Goal: Task Accomplishment & Management: Use online tool/utility

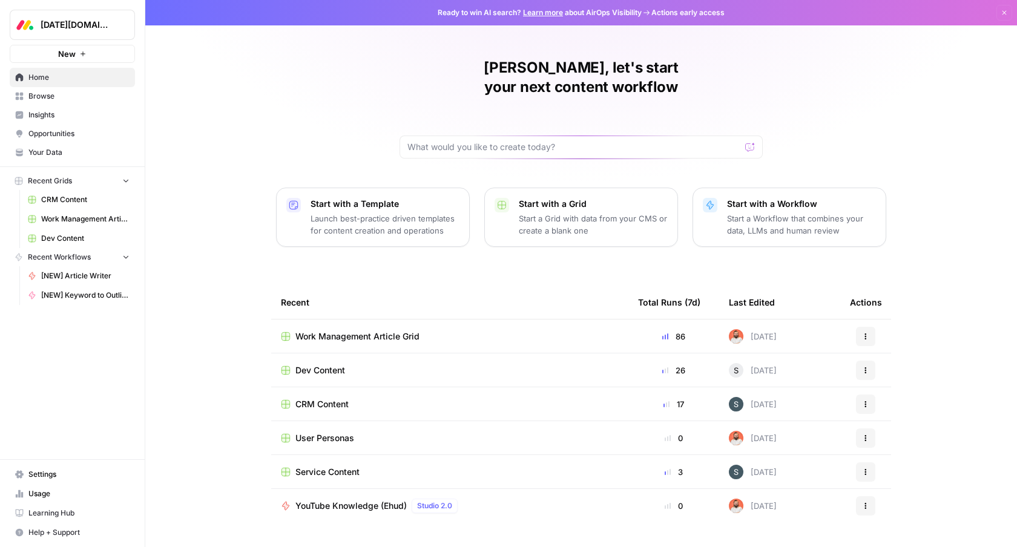
click at [102, 24] on span "[DATE][DOMAIN_NAME]" at bounding box center [77, 25] width 73 height 12
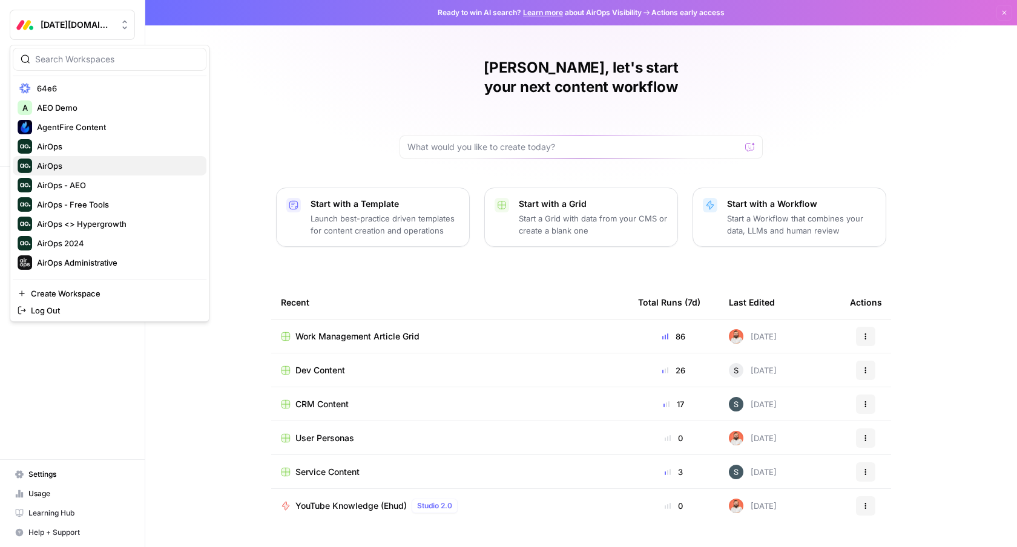
scroll to position [45, 0]
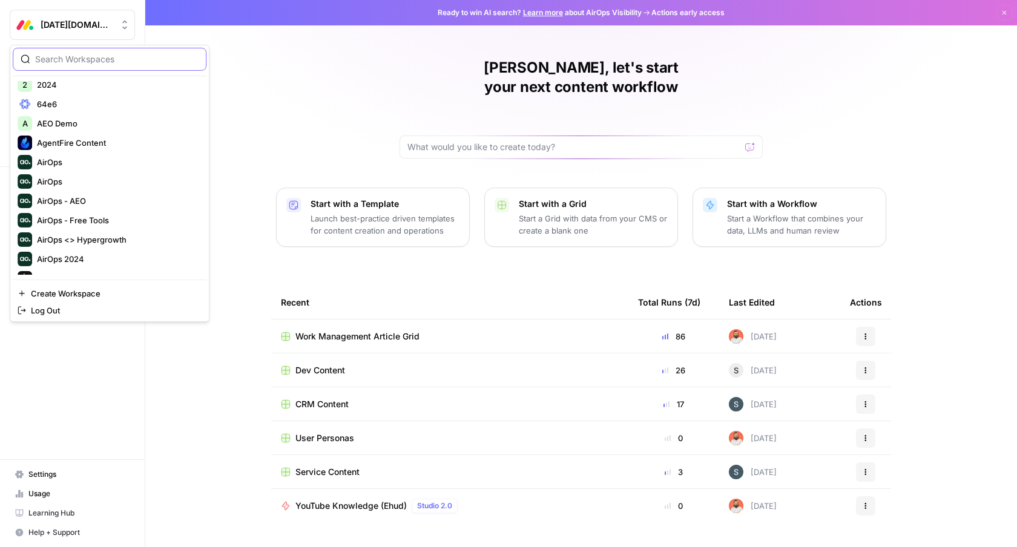
click at [103, 55] on input "search" at bounding box center [116, 59] width 163 height 12
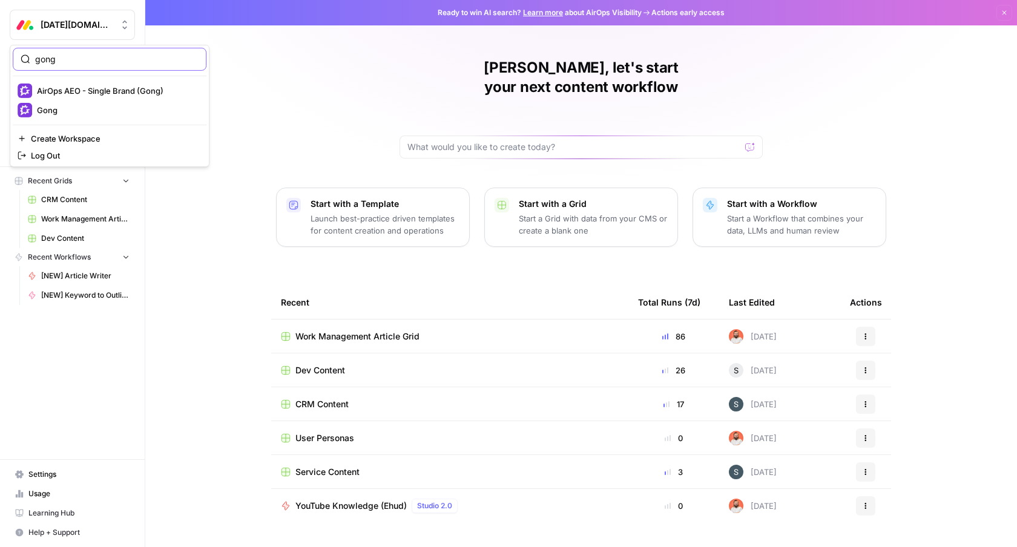
scroll to position [0, 0]
type input "airops gro"
click button "AirOps Growth" at bounding box center [110, 90] width 194 height 19
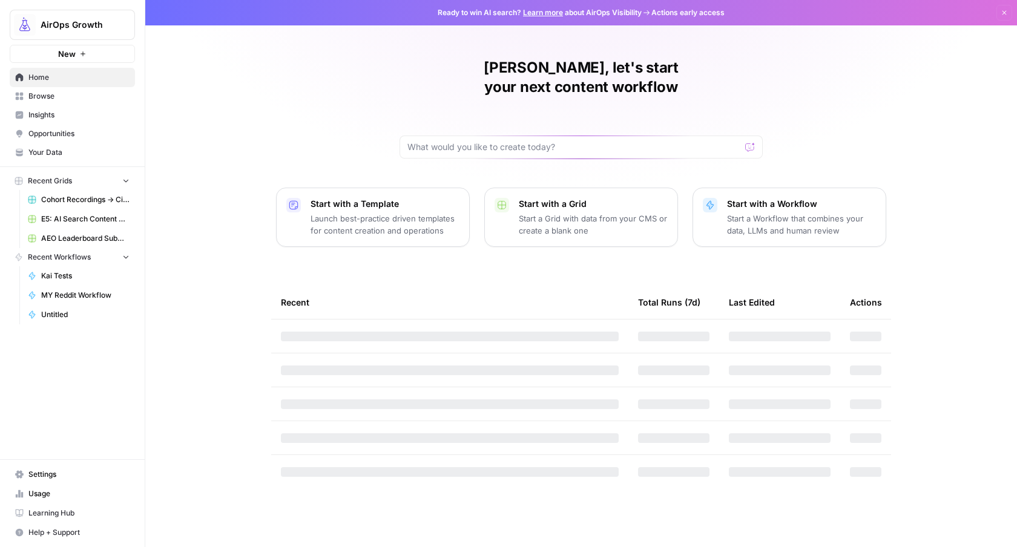
click at [64, 117] on span "Insights" at bounding box center [78, 115] width 101 height 11
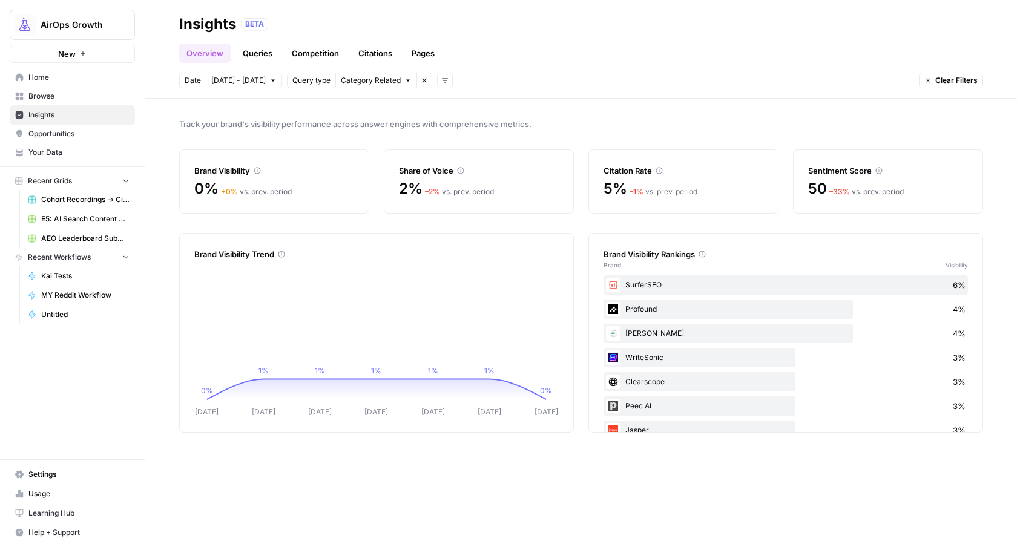
click at [264, 54] on link "Queries" at bounding box center [257, 53] width 44 height 19
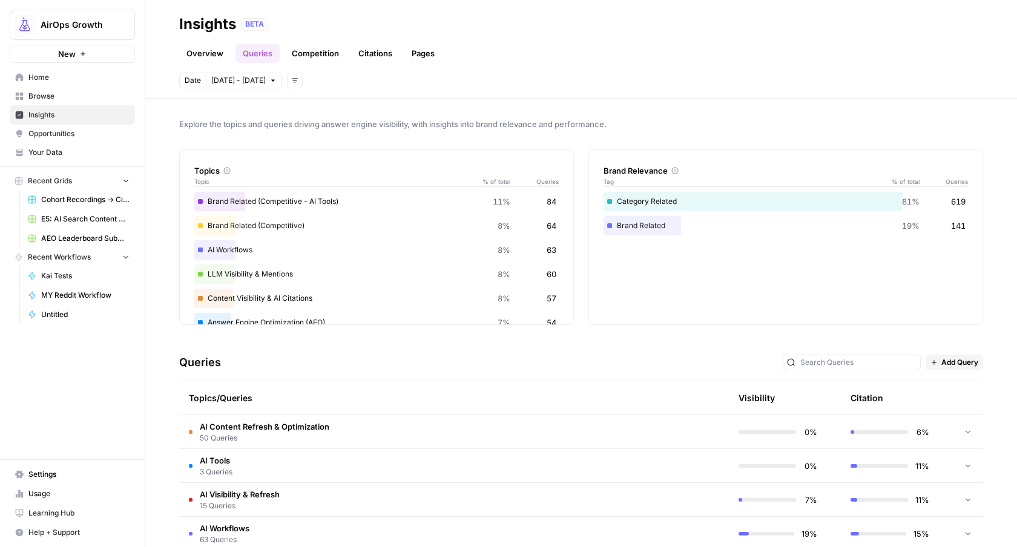
scroll to position [89, 0]
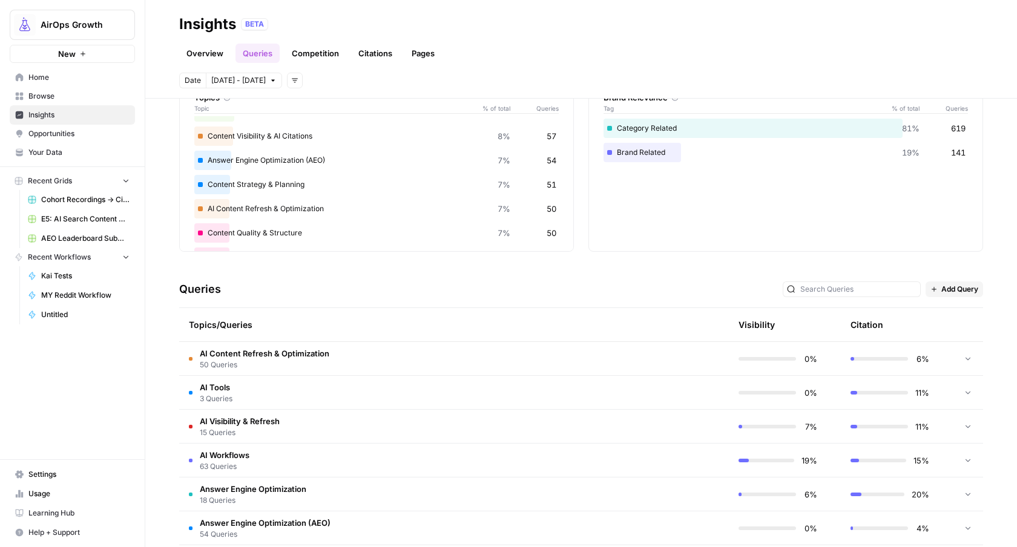
click at [499, 457] on td "AI Workflows 63 Queries" at bounding box center [396, 460] width 434 height 33
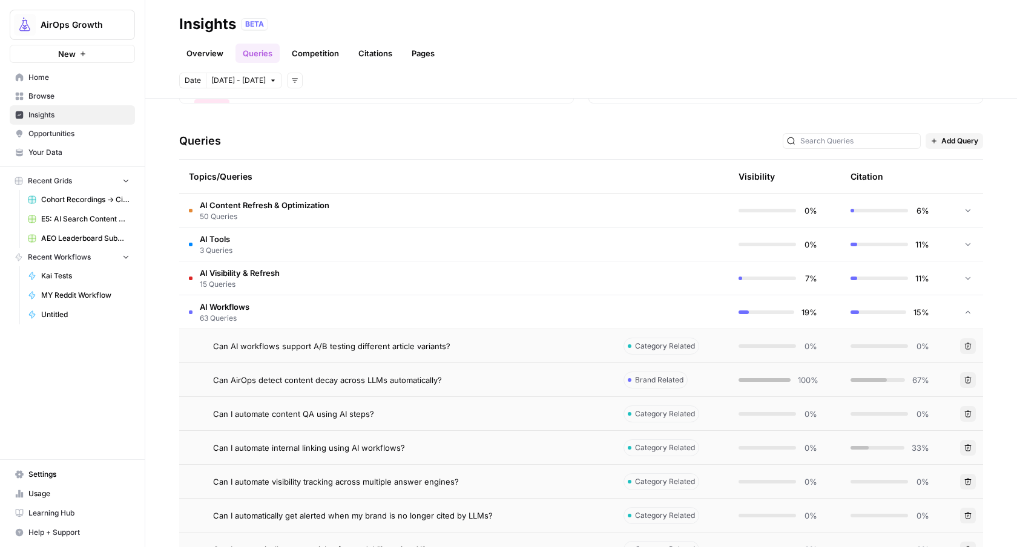
scroll to position [349, 0]
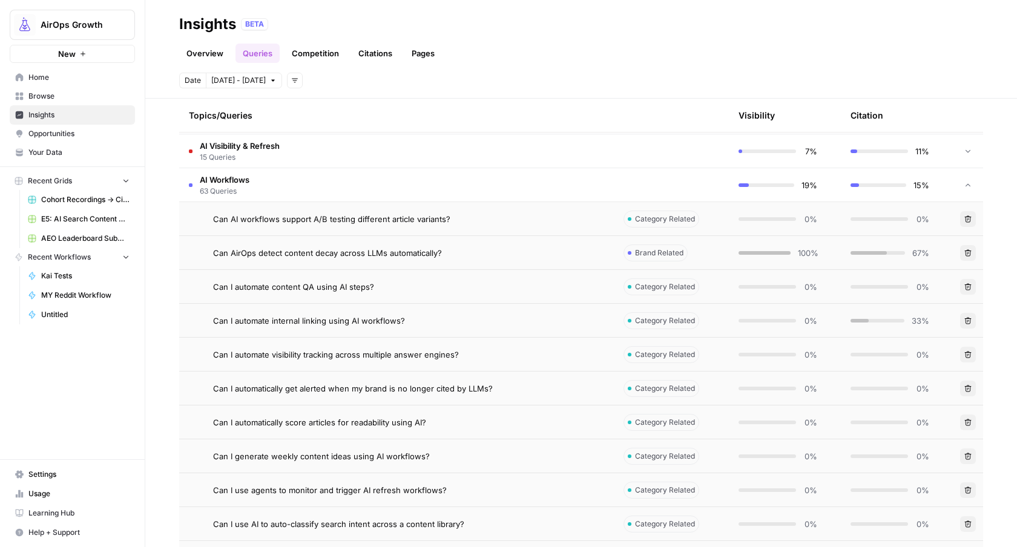
click at [532, 249] on div "Can AirOps detect content decay across LLMs automatically?" at bounding box center [408, 253] width 391 height 12
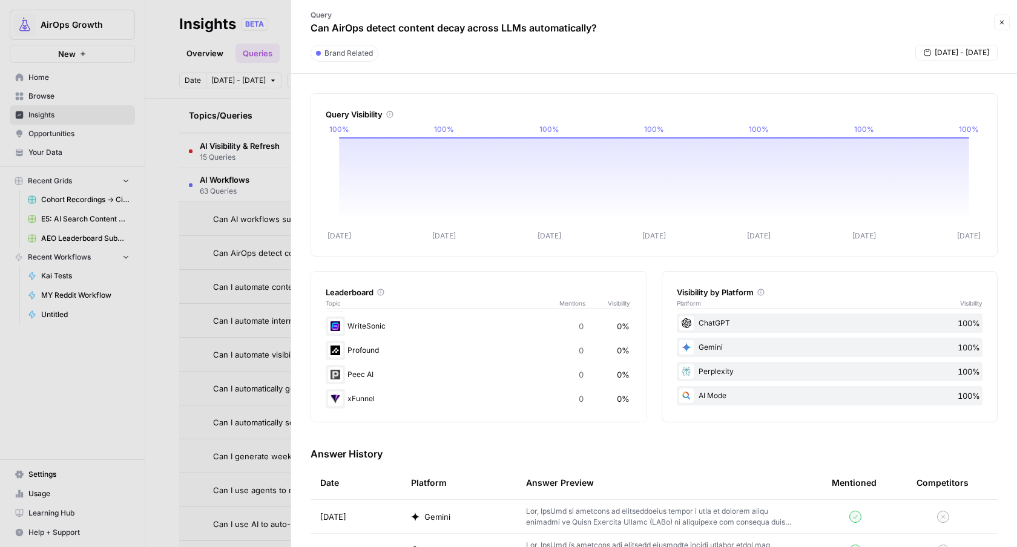
click at [1005, 24] on icon "button" at bounding box center [1001, 22] width 7 height 7
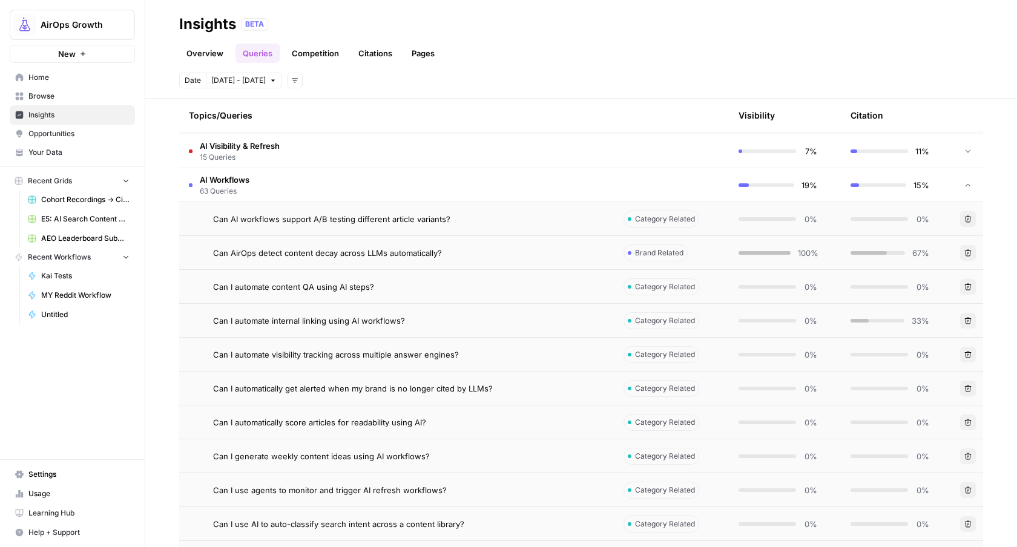
click at [214, 54] on link "Overview" at bounding box center [204, 53] width 51 height 19
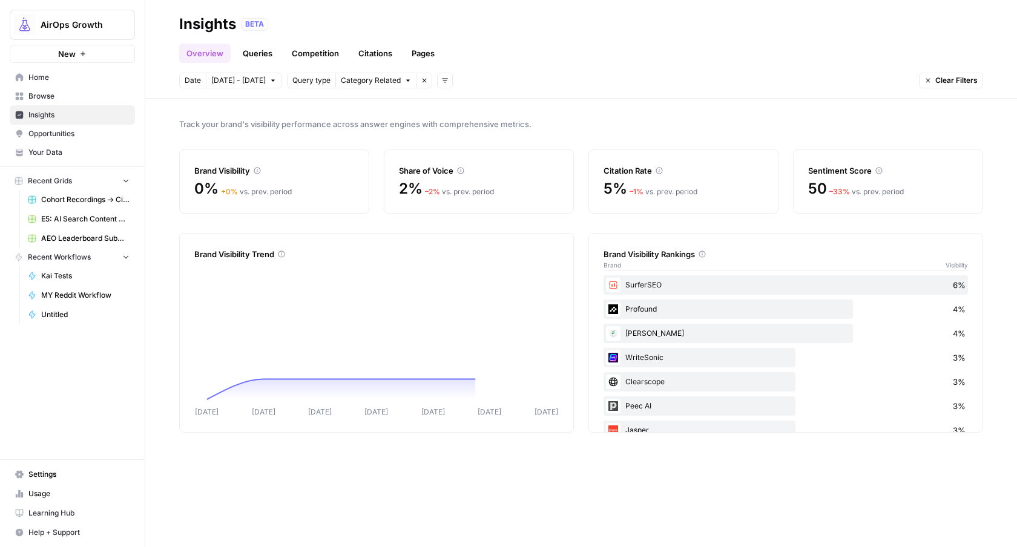
click at [267, 57] on link "Queries" at bounding box center [257, 53] width 44 height 19
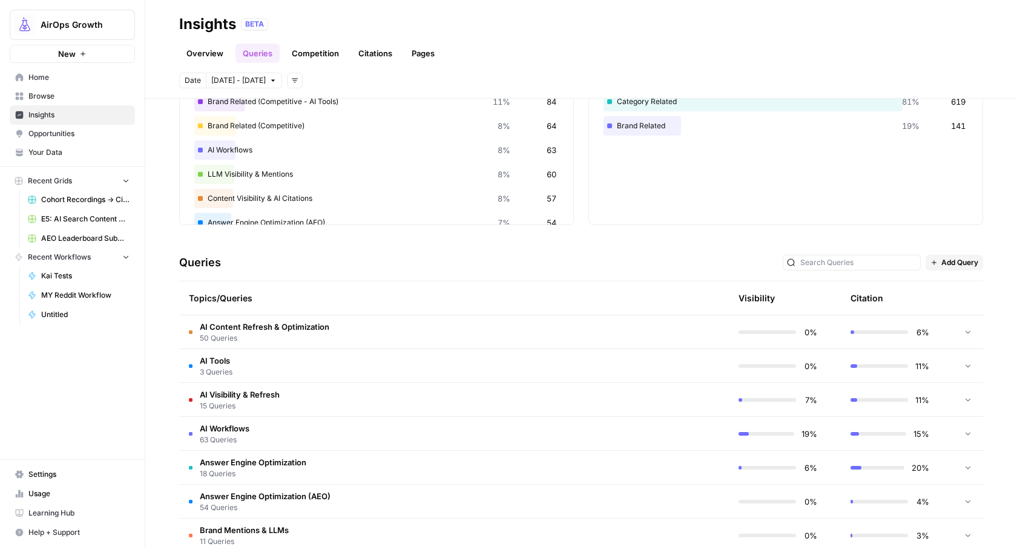
scroll to position [129, 0]
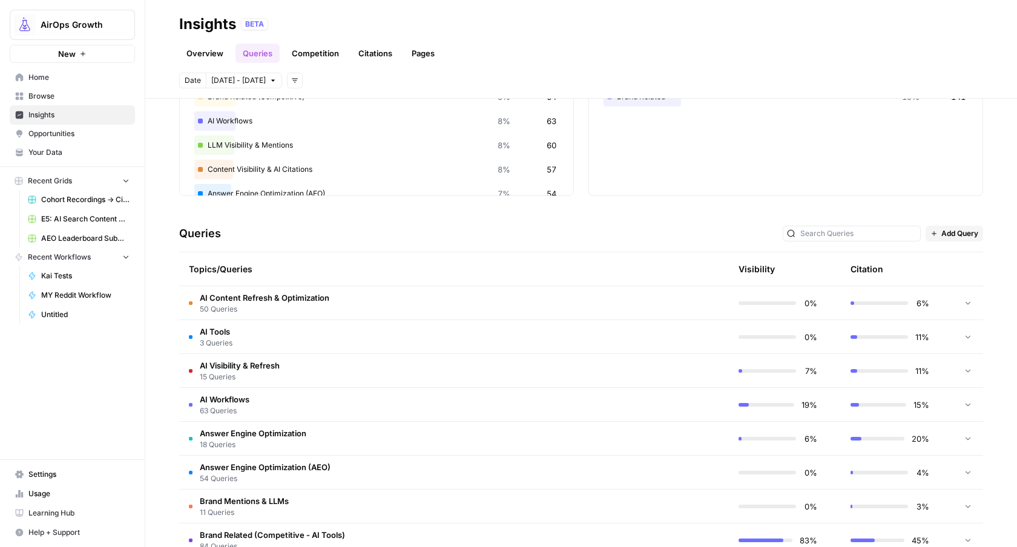
click at [314, 365] on td "AI Visibility & Refresh 15 Queries" at bounding box center [396, 370] width 434 height 33
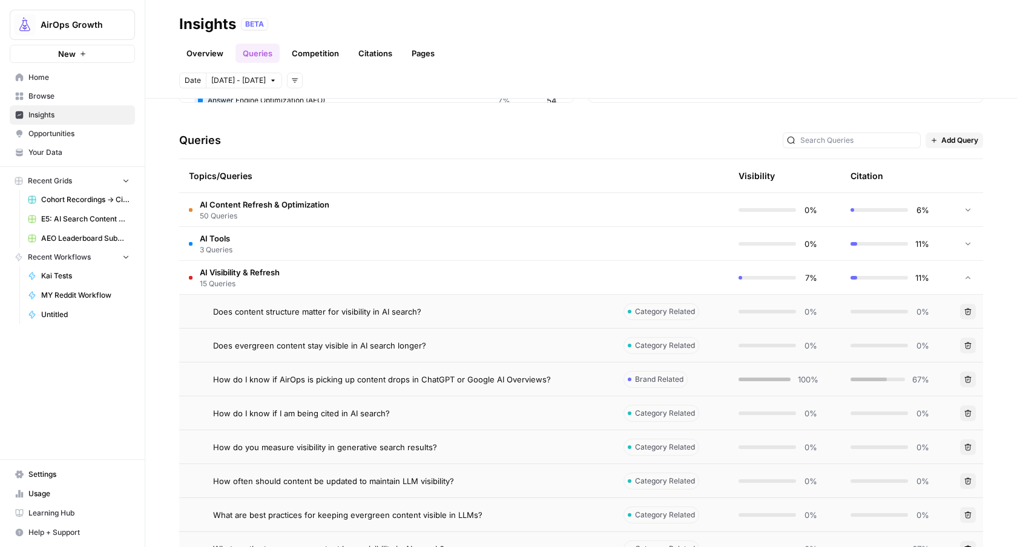
scroll to position [240, 0]
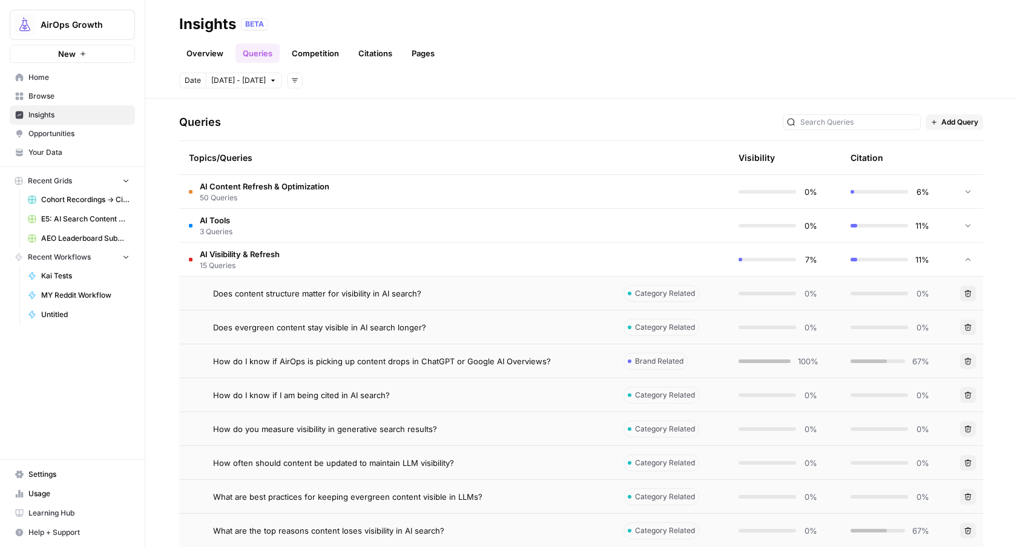
click at [290, 250] on td "AI Visibility & Refresh 15 Queries" at bounding box center [396, 259] width 434 height 33
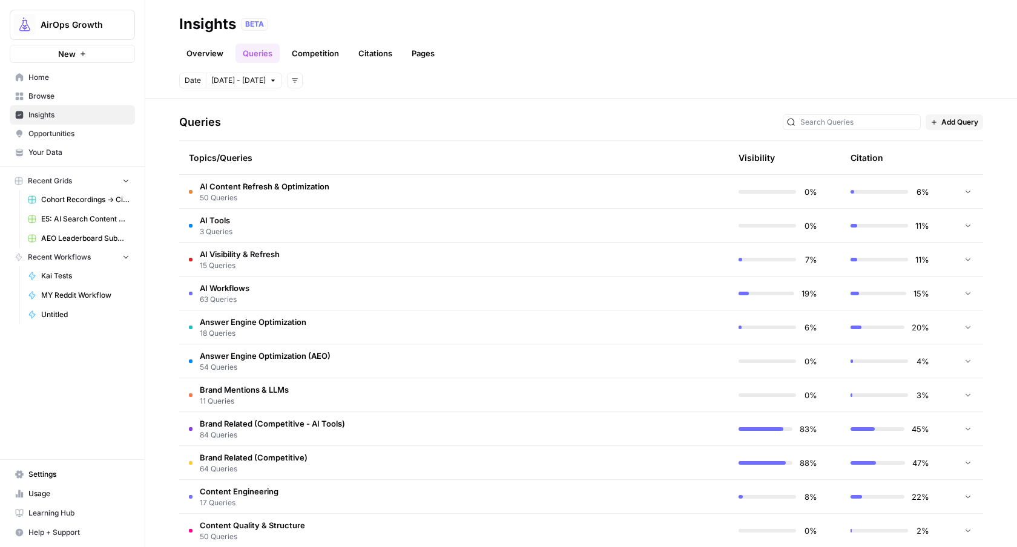
click at [292, 255] on td "AI Visibility & Refresh 15 Queries" at bounding box center [396, 259] width 434 height 33
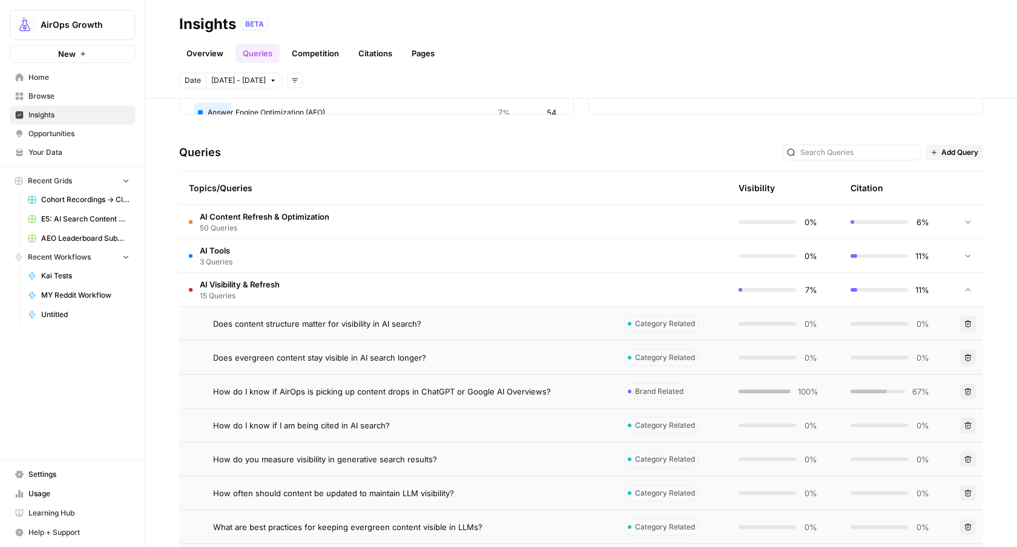
scroll to position [351, 0]
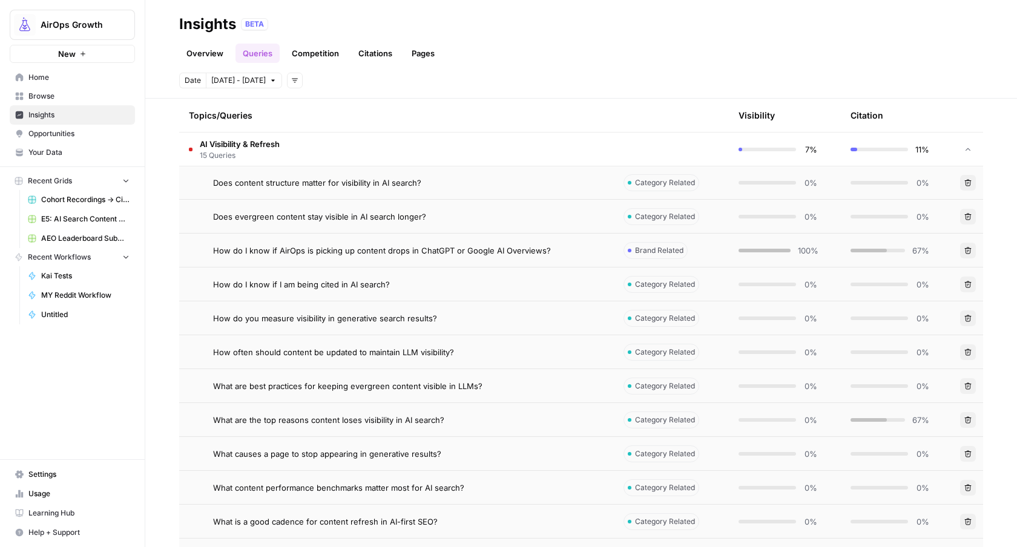
click at [54, 133] on span "Opportunities" at bounding box center [78, 133] width 101 height 11
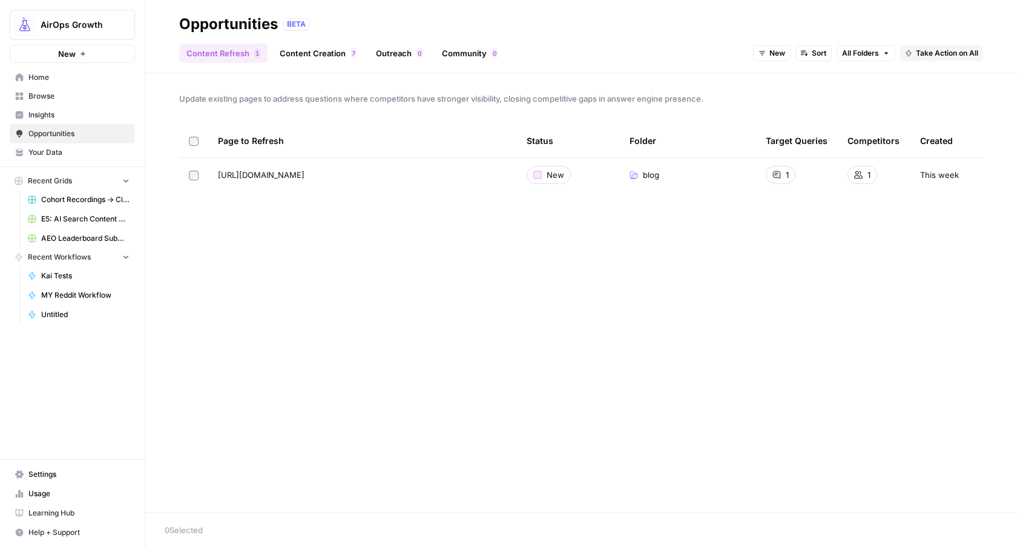
click at [457, 51] on link "Community 0" at bounding box center [469, 53] width 70 height 19
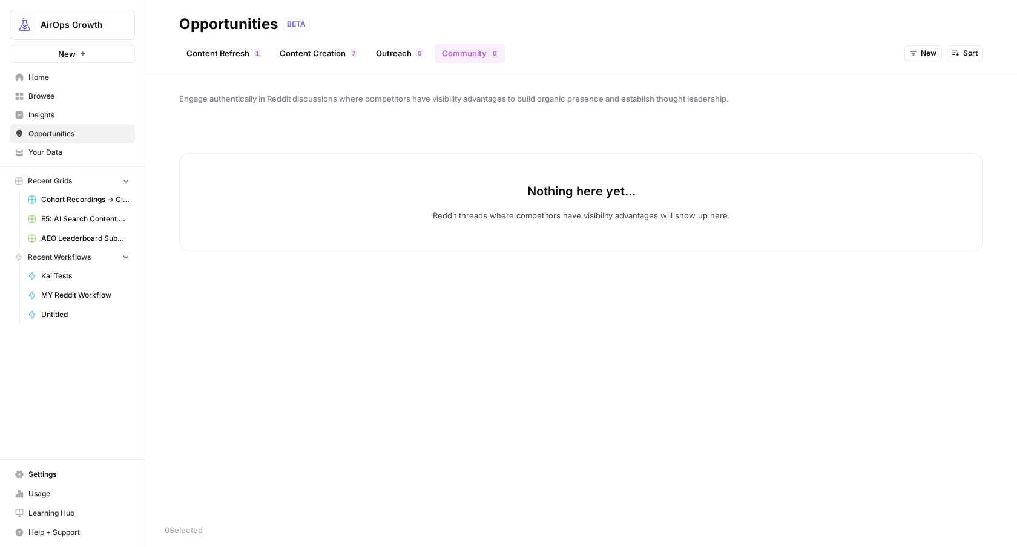
click at [101, 33] on button "AirOps Growth" at bounding box center [72, 25] width 125 height 30
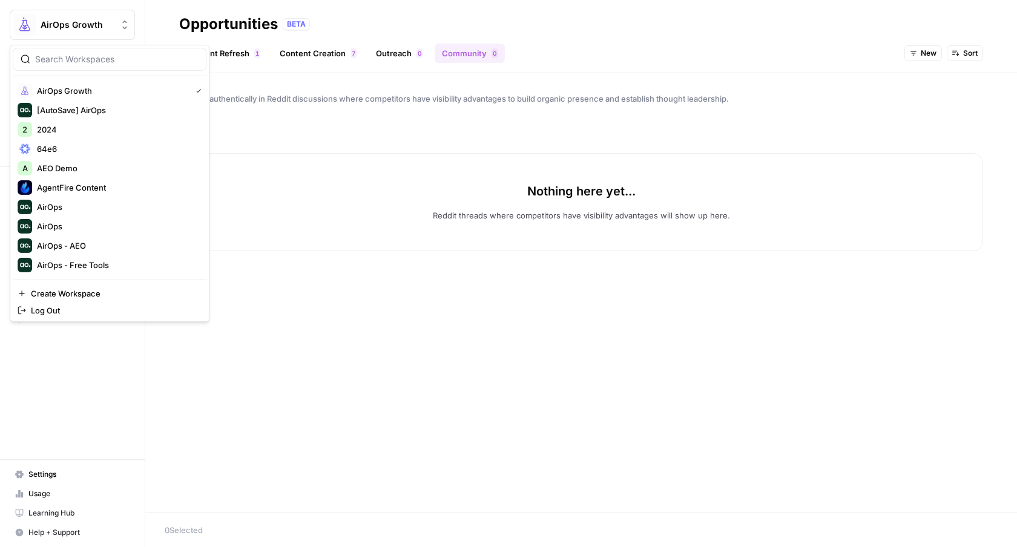
click at [362, 50] on ul "Content Refresh 1 Content Creation 7 Outreach 0 Community 0" at bounding box center [342, 53] width 326 height 19
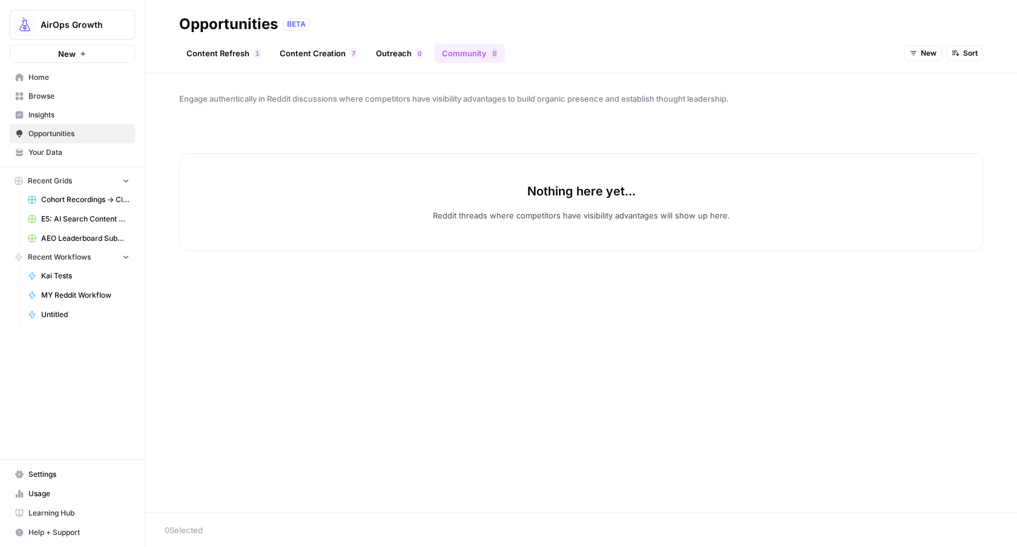
click at [377, 51] on link "Outreach 0" at bounding box center [399, 53] width 61 height 19
click at [313, 54] on link "Content Creation 7" at bounding box center [317, 53] width 91 height 19
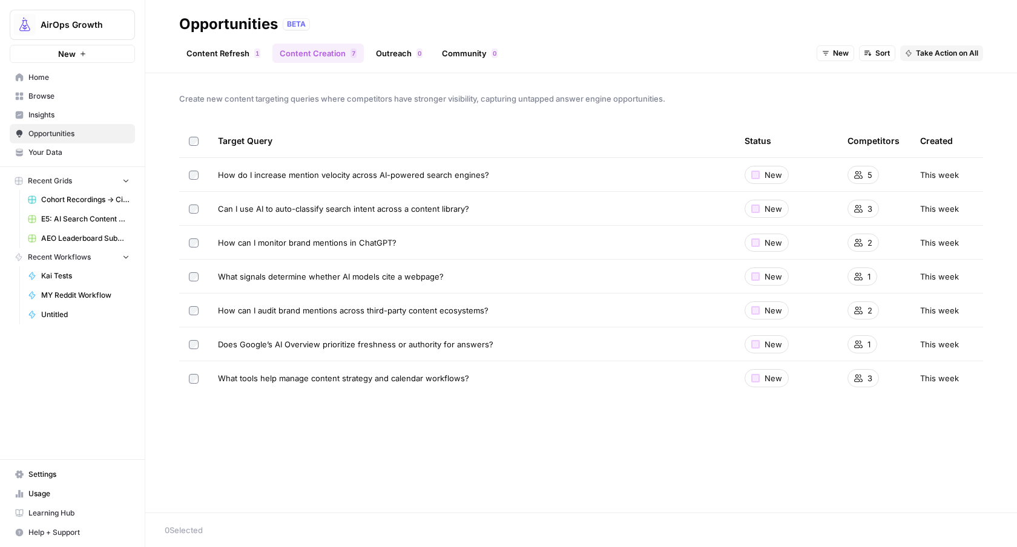
click at [232, 51] on link "Content Refresh 1" at bounding box center [223, 53] width 88 height 19
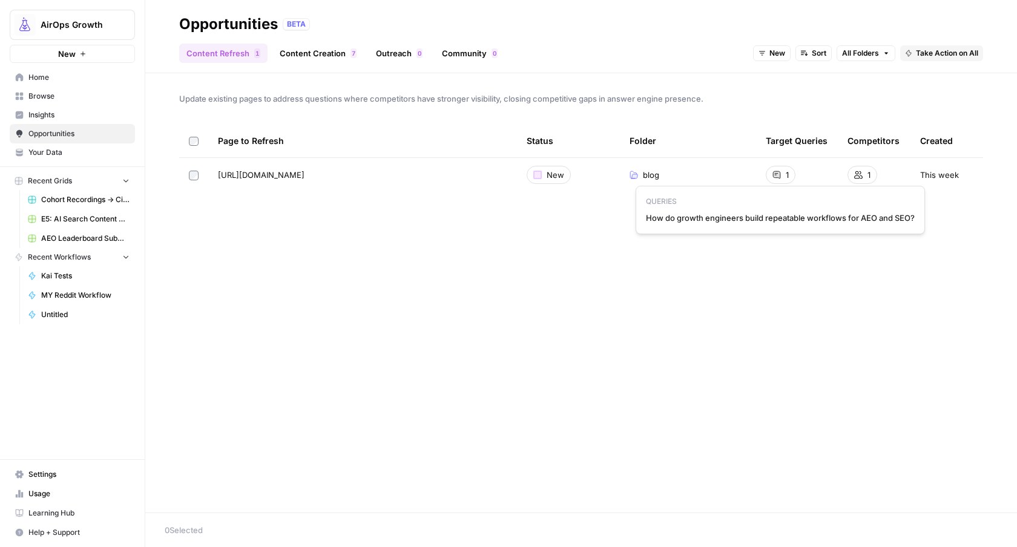
click at [519, 266] on div "Update existing pages to address questions where competitors have stronger visi…" at bounding box center [580, 292] width 871 height 439
click at [61, 135] on span "Opportunities" at bounding box center [78, 133] width 101 height 11
click at [120, 34] on button "AirOps Growth" at bounding box center [72, 25] width 125 height 30
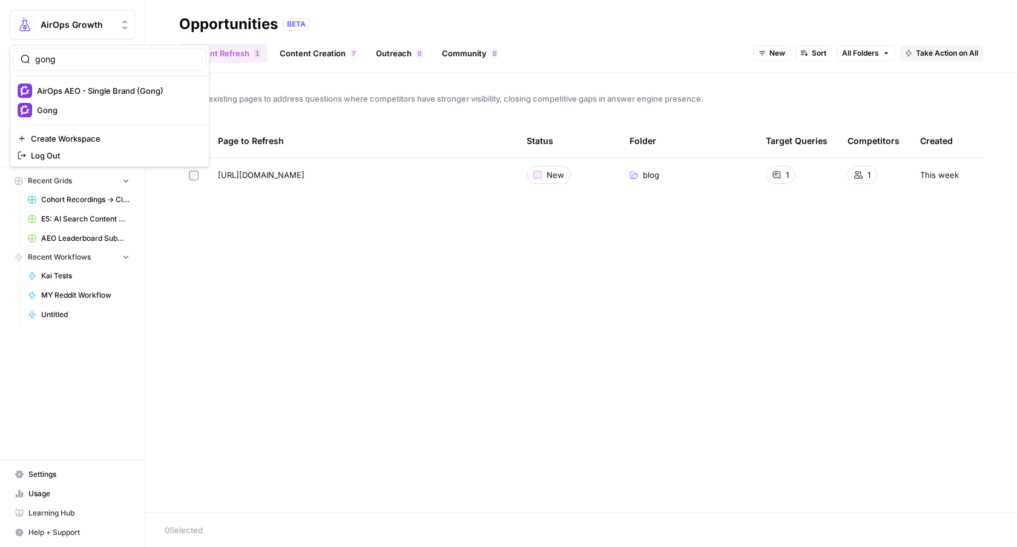
type input "gong"
click at [119, 93] on span "AirOps AEO - Single Brand (Gong)" at bounding box center [117, 91] width 160 height 12
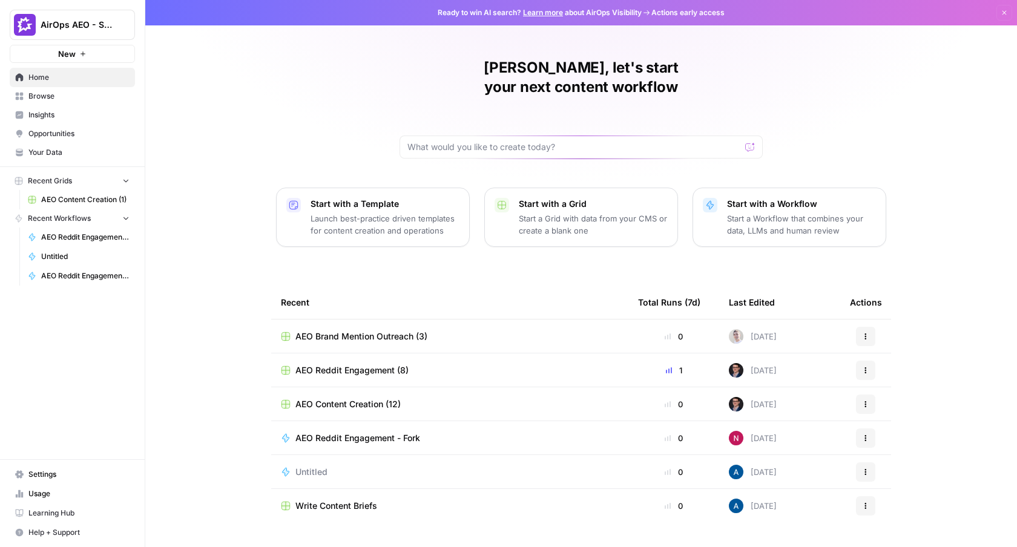
click at [70, 131] on span "Opportunities" at bounding box center [78, 133] width 101 height 11
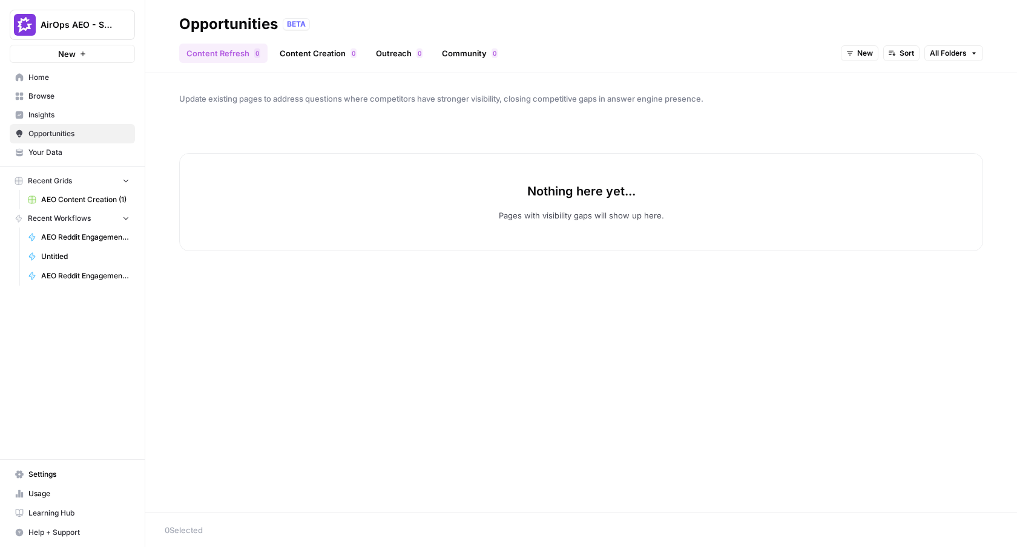
click at [94, 34] on button "AirOps AEO - Single Brand (Gong)" at bounding box center [72, 25] width 125 height 30
type input "gong"
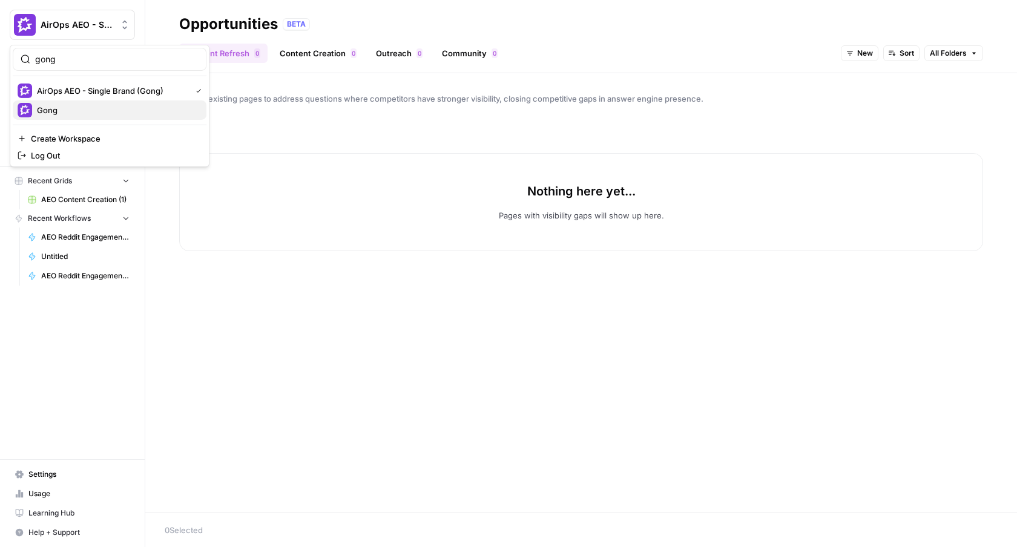
click at [70, 107] on span "Gong" at bounding box center [117, 110] width 160 height 12
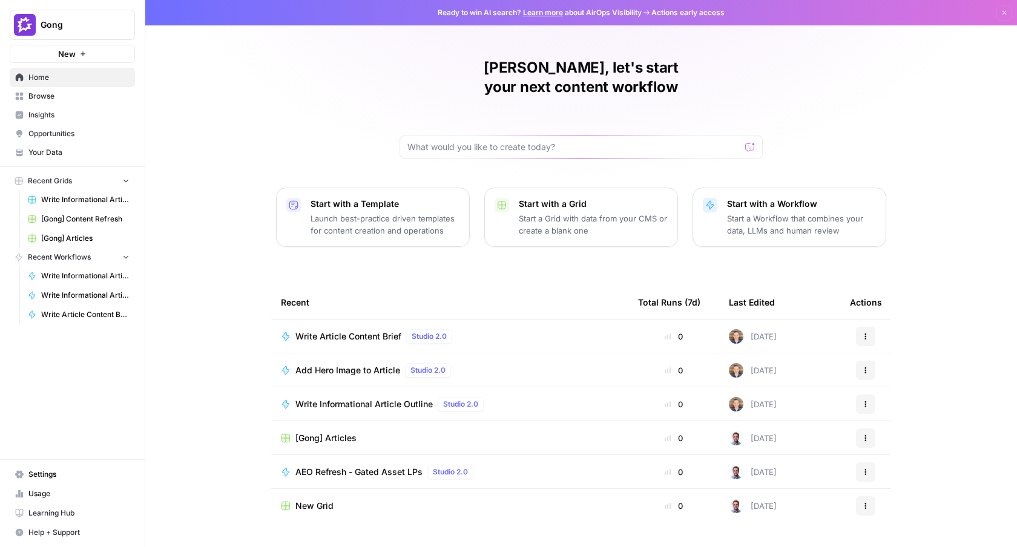
click at [88, 131] on span "Opportunities" at bounding box center [78, 133] width 101 height 11
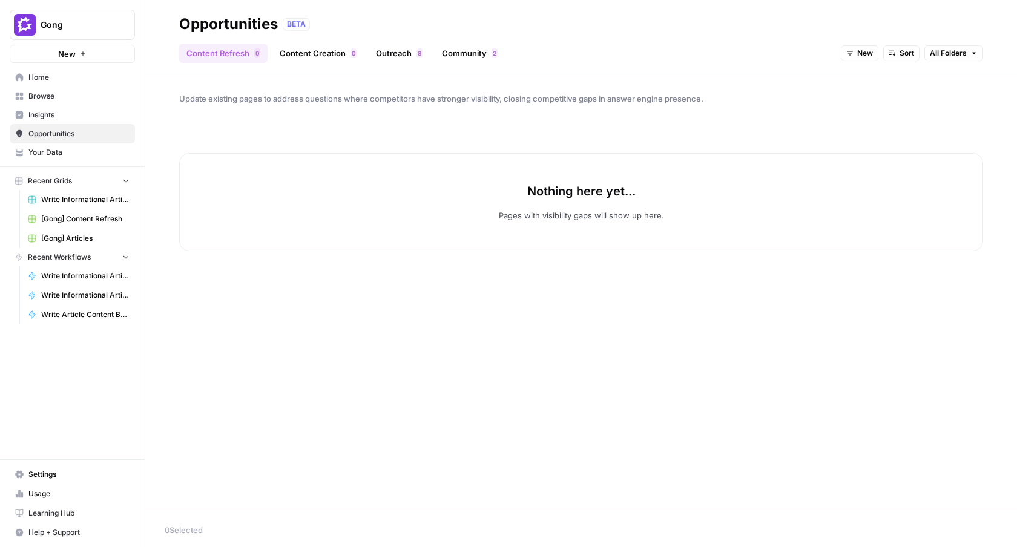
click at [482, 61] on link "Community 2" at bounding box center [469, 53] width 70 height 19
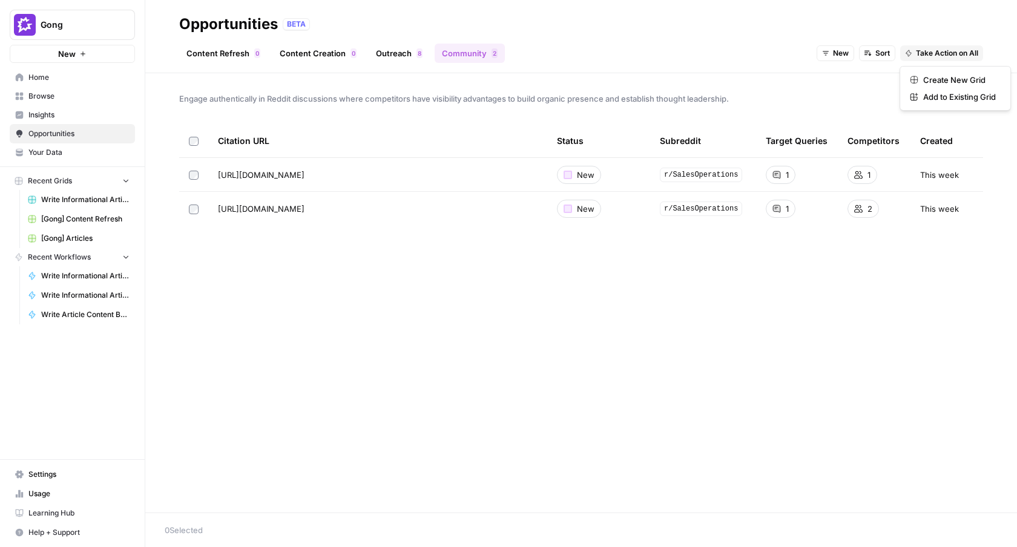
click at [949, 56] on span "Take Action on All" at bounding box center [947, 53] width 62 height 11
click at [949, 75] on span "Create New Grid" at bounding box center [959, 80] width 73 height 12
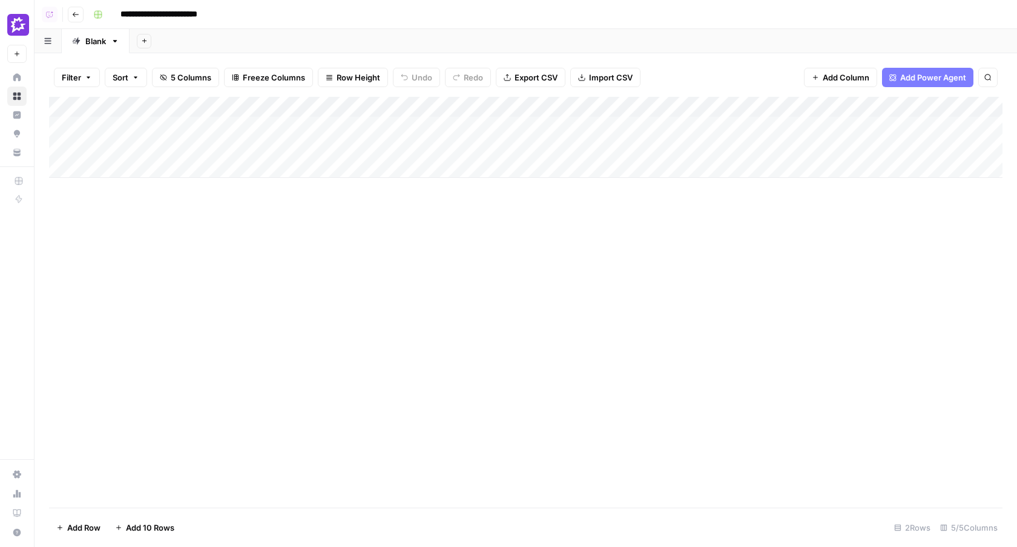
click at [411, 125] on div "Add Column" at bounding box center [525, 137] width 953 height 81
